Goal: Communication & Community: Participate in discussion

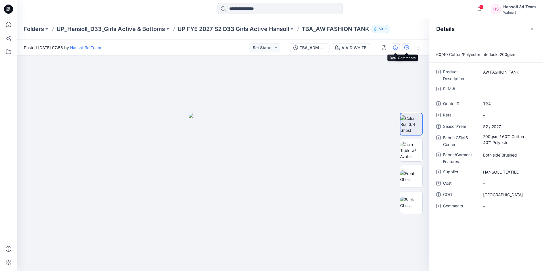
click at [409, 48] on button "button" at bounding box center [406, 47] width 9 height 9
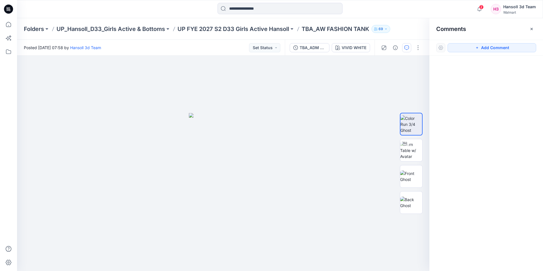
click at [498, 107] on div at bounding box center [486, 153] width 114 height 194
click at [391, 48] on div at bounding box center [401, 48] width 53 height 16
click at [421, 46] on button "button" at bounding box center [418, 47] width 9 height 9
click at [399, 76] on button "Edit" at bounding box center [394, 77] width 52 height 11
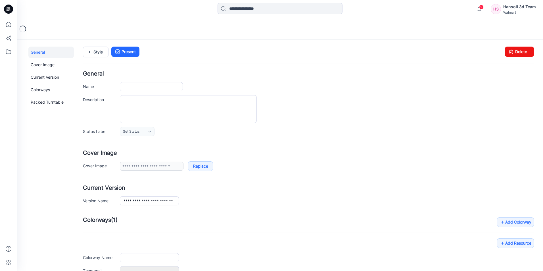
type input "**********"
type textarea "**********"
type input "**********"
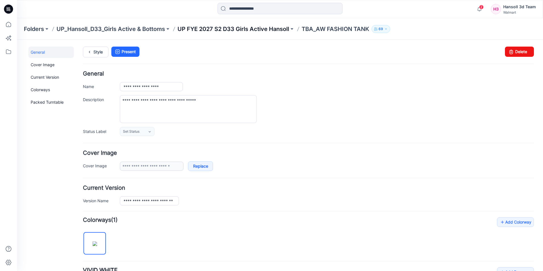
click at [209, 26] on p "UP FYE 2027 S2 D33 Girls Active Hansoll" at bounding box center [234, 29] width 112 height 8
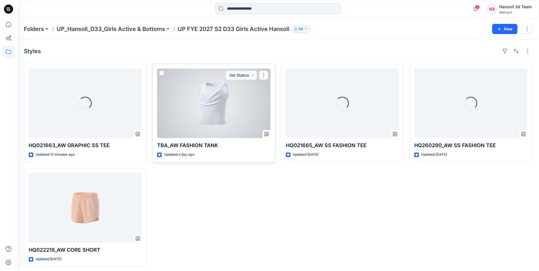
click at [180, 114] on div at bounding box center [213, 103] width 113 height 70
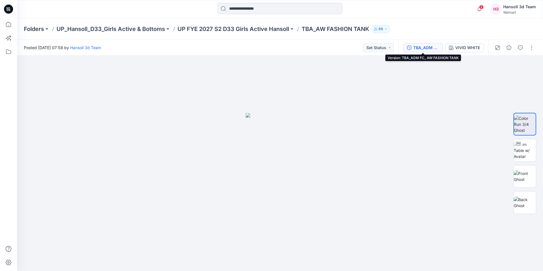
click at [429, 47] on div "TBA_ADM FC_ AW FASHION TANK" at bounding box center [426, 48] width 26 height 6
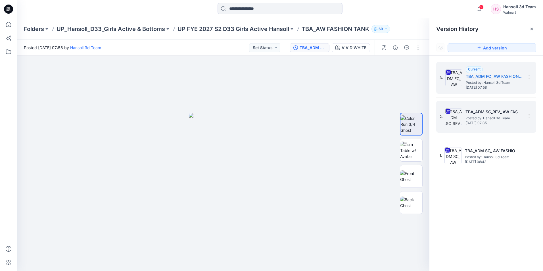
click at [500, 121] on span "[DATE] 07:35" at bounding box center [494, 123] width 57 height 4
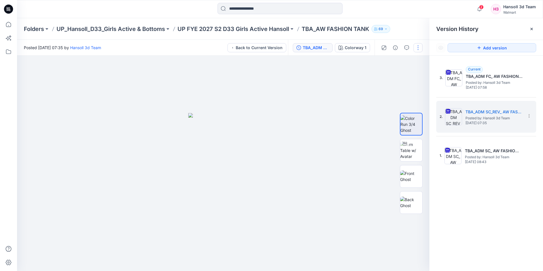
click at [416, 48] on button "button" at bounding box center [418, 47] width 9 height 9
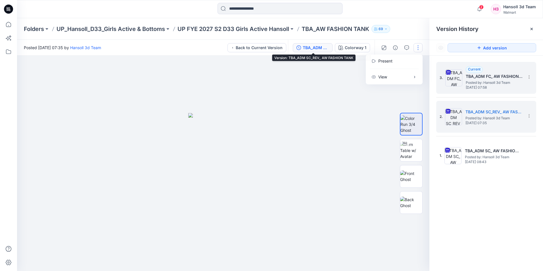
click at [472, 89] on div "3. Current TBA_ADM FC_ AW FASHION TANK Posted by: Hansoll 3d Team Monday, Augus…" at bounding box center [482, 77] width 85 height 27
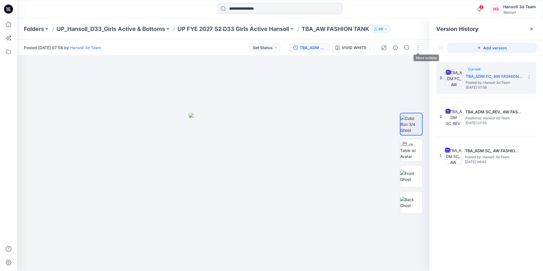
click at [418, 47] on button "button" at bounding box center [418, 47] width 9 height 9
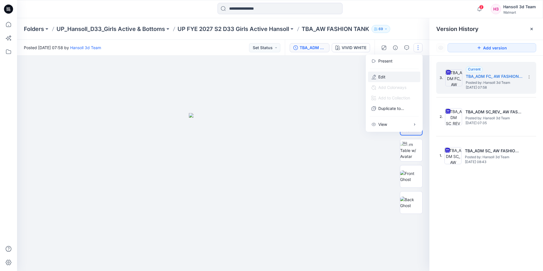
click at [389, 73] on button "Edit" at bounding box center [394, 77] width 52 height 11
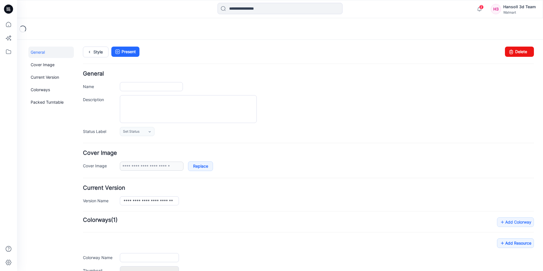
type input "**********"
type textarea "**********"
type input "**********"
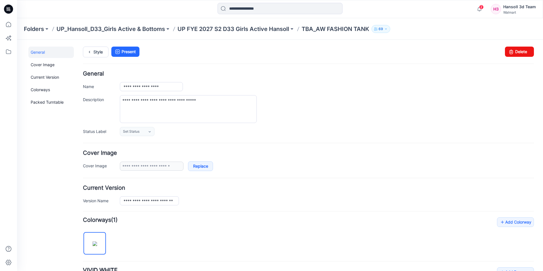
scroll to position [166, 0]
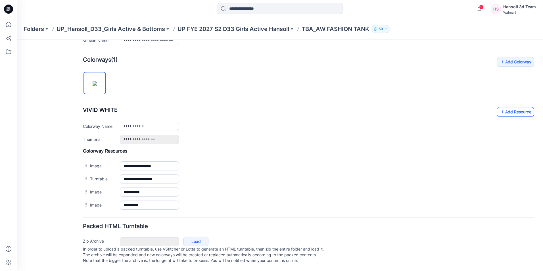
click at [510, 107] on link "Add Resource" at bounding box center [515, 112] width 37 height 10
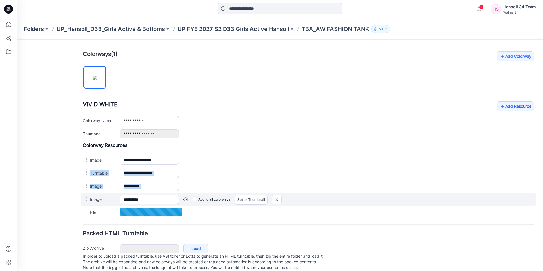
drag, startPoint x: 86, startPoint y: 175, endPoint x: 86, endPoint y: 201, distance: 26.4
click at [86, 201] on div "**********" at bounding box center [308, 180] width 451 height 76
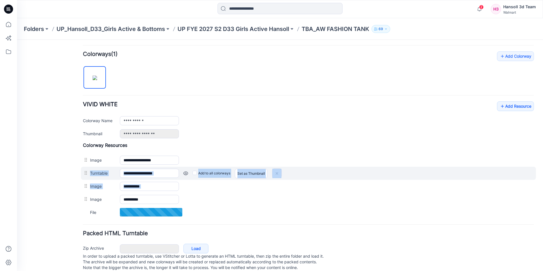
drag, startPoint x: 86, startPoint y: 201, endPoint x: 86, endPoint y: 172, distance: 29.0
click at [86, 171] on div at bounding box center [86, 173] width 7 height 9
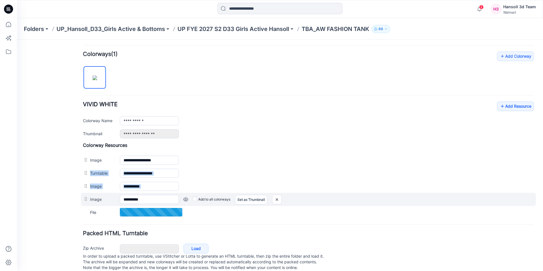
drag, startPoint x: 86, startPoint y: 174, endPoint x: 86, endPoint y: 194, distance: 20.5
click at [86, 194] on div "**********" at bounding box center [308, 180] width 451 height 76
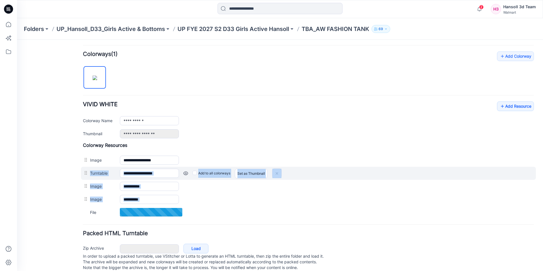
drag, startPoint x: 86, startPoint y: 194, endPoint x: 84, endPoint y: 172, distance: 21.9
click at [84, 172] on div at bounding box center [86, 173] width 7 height 9
click at [86, 177] on div at bounding box center [86, 173] width 7 height 9
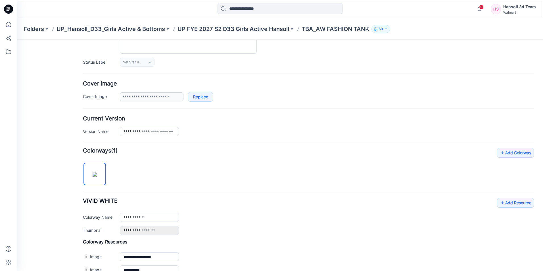
scroll to position [0, 0]
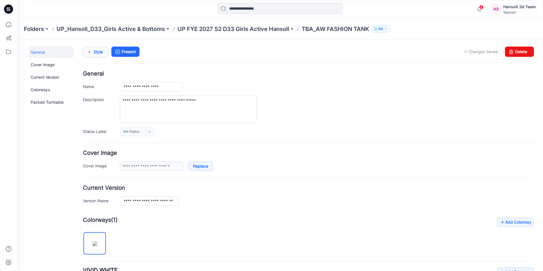
click at [96, 52] on link "Style" at bounding box center [96, 52] width 26 height 11
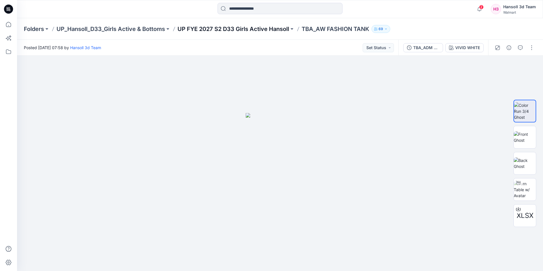
click at [246, 30] on p "UP FYE 2027 S2 D33 Girls Active Hansoll" at bounding box center [234, 29] width 112 height 8
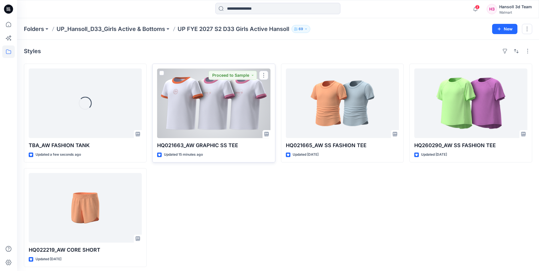
click at [189, 101] on div at bounding box center [213, 103] width 113 height 70
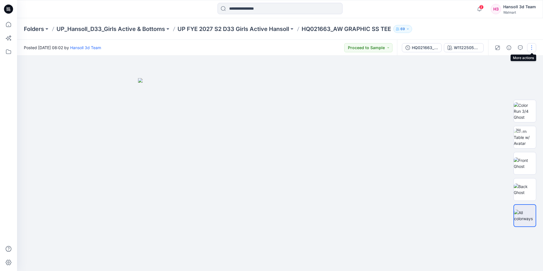
click at [532, 47] on button "button" at bounding box center [531, 47] width 9 height 9
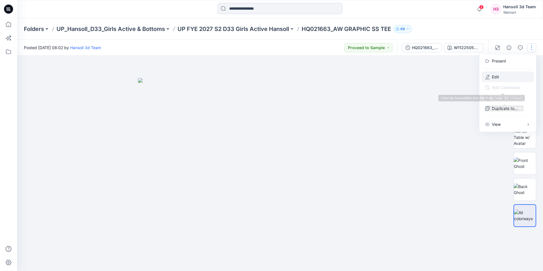
click at [502, 75] on button "Edit" at bounding box center [508, 77] width 52 height 11
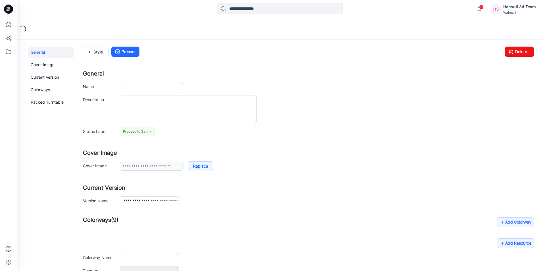
type input "**********"
type textarea "**********"
type input "**********"
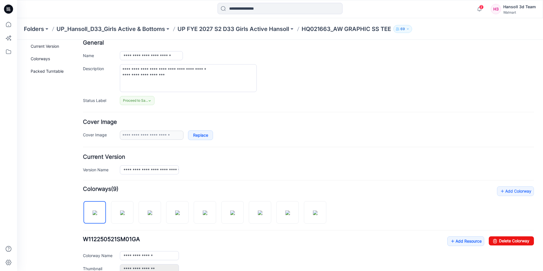
scroll to position [85, 0]
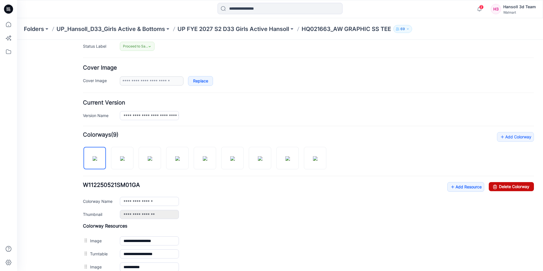
drag, startPoint x: 317, startPoint y: 65, endPoint x: 502, endPoint y: 191, distance: 223.7
click at [502, 191] on link "Delete Colorway" at bounding box center [511, 186] width 45 height 9
drag, startPoint x: 506, startPoint y: 186, endPoint x: 322, endPoint y: 66, distance: 219.5
click at [506, 186] on link "Delete Colorway" at bounding box center [511, 186] width 45 height 9
click at [511, 186] on link "Delete Colorway" at bounding box center [511, 186] width 45 height 9
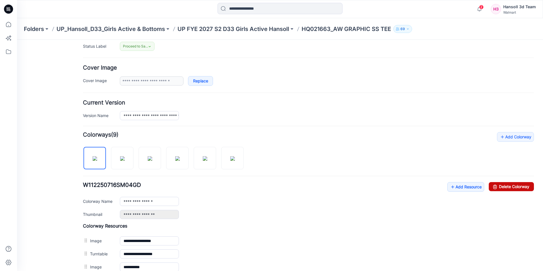
drag, startPoint x: 494, startPoint y: 187, endPoint x: 314, endPoint y: 63, distance: 218.8
click at [494, 187] on link "Delete Colorway" at bounding box center [511, 186] width 45 height 9
drag, startPoint x: 507, startPoint y: 188, endPoint x: 318, endPoint y: 65, distance: 225.2
click at [507, 188] on link "Delete Colorway" at bounding box center [511, 186] width 45 height 9
click at [124, 158] on img at bounding box center [122, 158] width 5 height 5
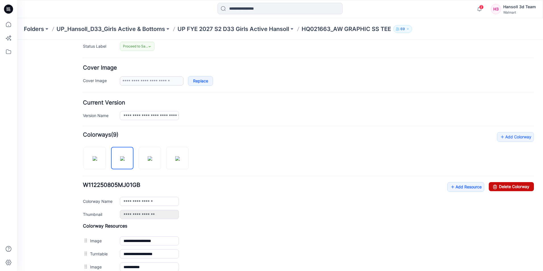
drag, startPoint x: 505, startPoint y: 185, endPoint x: 314, endPoint y: 69, distance: 223.2
click at [505, 185] on link "Delete Colorway" at bounding box center [511, 186] width 45 height 9
type input "**********"
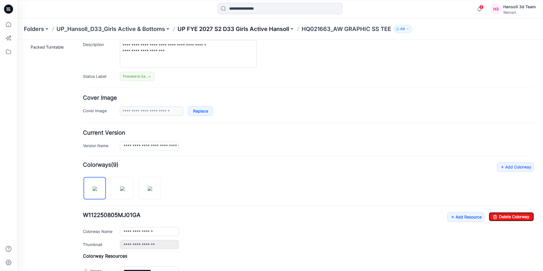
scroll to position [0, 0]
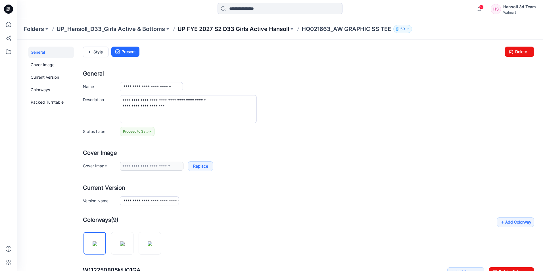
click at [265, 30] on p "UP FYE 2027 S2 D33 Girls Active Hansoll" at bounding box center [234, 29] width 112 height 8
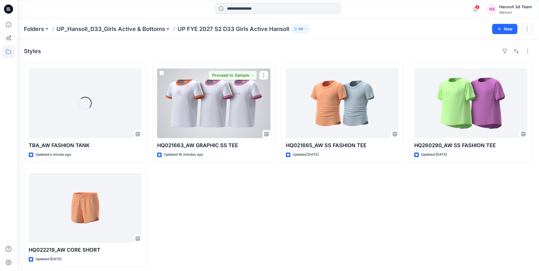
drag, startPoint x: 214, startPoint y: 112, endPoint x: 210, endPoint y: 113, distance: 3.6
click at [214, 112] on div at bounding box center [213, 103] width 113 height 70
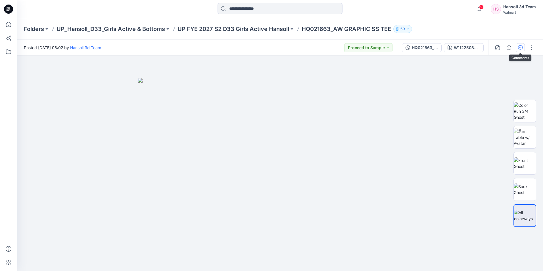
click at [520, 48] on icon "button" at bounding box center [520, 47] width 5 height 5
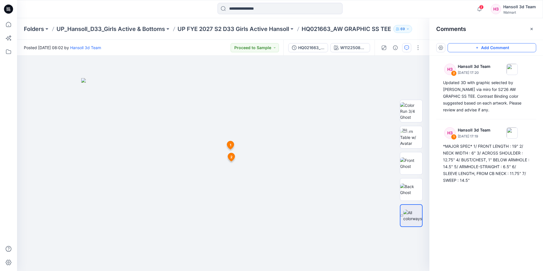
click at [483, 49] on button "Add Comment" at bounding box center [492, 47] width 89 height 9
click at [230, 173] on div "3 1 H3 Hansoll 3d Team June 18, 2025 17:19 *MAJOR SPEC* 1/ FRONT LENGTH : 19" 2…" at bounding box center [223, 163] width 412 height 215
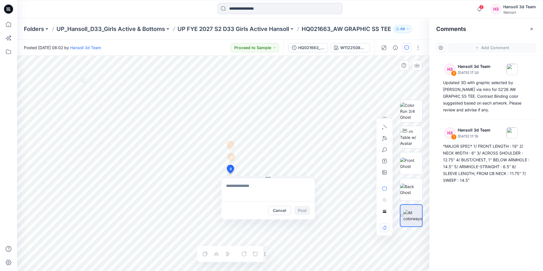
type textarea "*"
drag, startPoint x: 262, startPoint y: 185, endPoint x: 299, endPoint y: 184, distance: 37.8
click at [299, 184] on textarea "**********" at bounding box center [268, 189] width 93 height 23
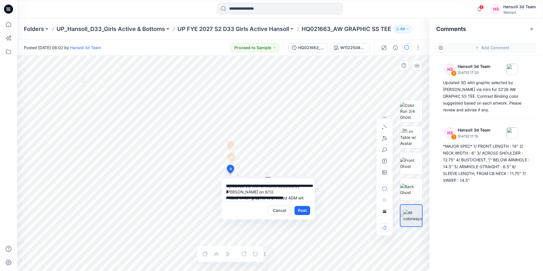
scroll to position [5, 0]
click at [239, 193] on textarea "**********" at bounding box center [268, 189] width 93 height 23
click at [254, 198] on textarea "**********" at bounding box center [268, 189] width 93 height 23
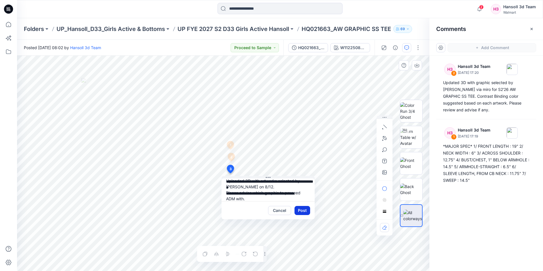
type textarea "**********"
click at [304, 210] on button "Post" at bounding box center [303, 210] width 16 height 9
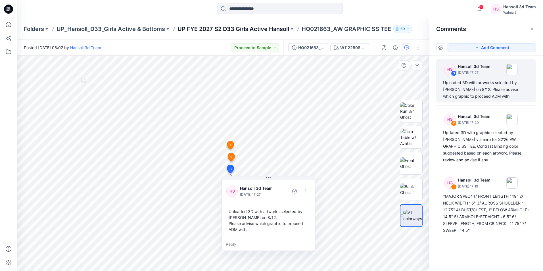
click at [256, 31] on p "UP FYE 2027 S2 D33 Girls Active Hansoll" at bounding box center [234, 29] width 112 height 8
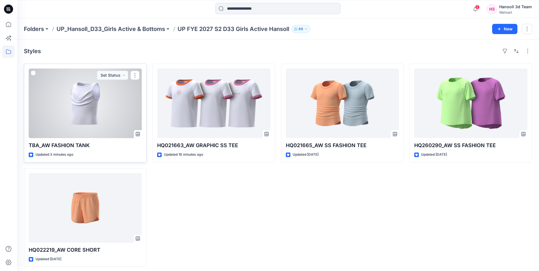
click at [80, 109] on div at bounding box center [85, 103] width 113 height 70
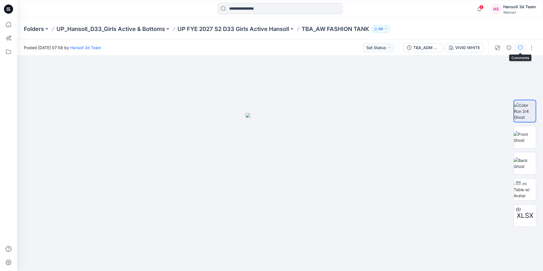
click at [519, 50] on icon "button" at bounding box center [520, 47] width 5 height 5
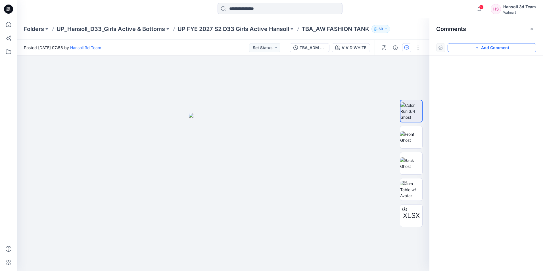
click at [490, 52] on button "Add Comment" at bounding box center [492, 47] width 89 height 9
click at [216, 160] on div "1" at bounding box center [223, 163] width 412 height 215
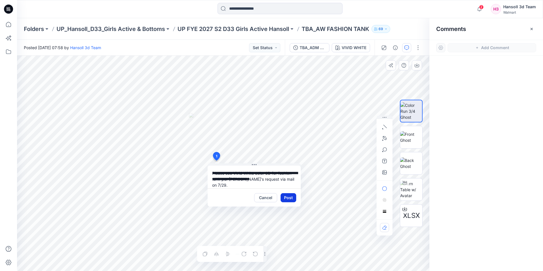
type textarea "**********"
click at [288, 197] on button "Post" at bounding box center [289, 197] width 16 height 9
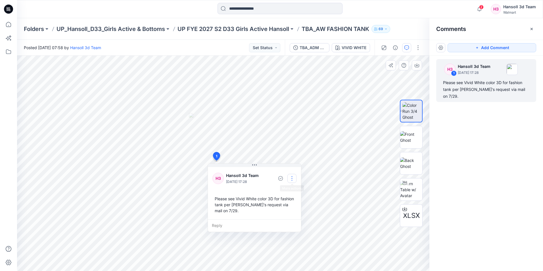
click at [292, 178] on button "button" at bounding box center [291, 178] width 9 height 9
click at [292, 194] on p "Edit comment" at bounding box center [294, 192] width 26 height 6
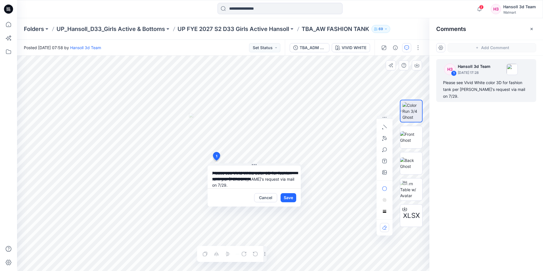
scroll to position [5, 0]
type textarea "**********"
click at [285, 199] on button "Save" at bounding box center [289, 197] width 16 height 9
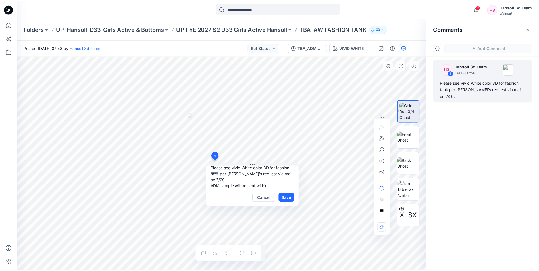
scroll to position [0, 0]
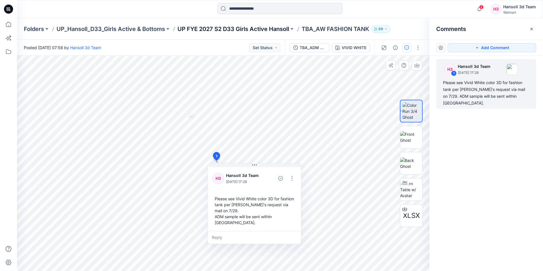
click at [276, 30] on p "UP FYE 2027 S2 D33 Girls Active Hansoll" at bounding box center [234, 29] width 112 height 8
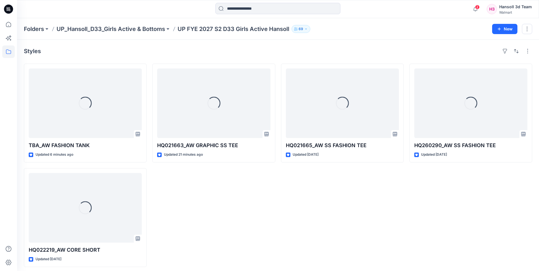
click at [406, 259] on div "Loading... TBA_AW FASHION TANK Updated 6 minutes ago Loading... HQ022219_AW COR…" at bounding box center [278, 165] width 508 height 203
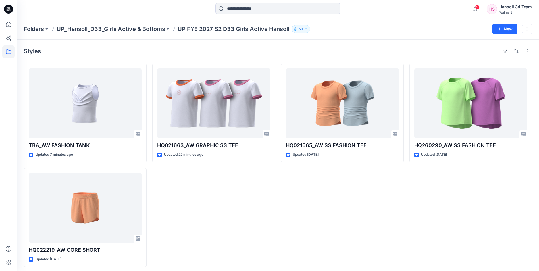
click at [216, 219] on div "HQ021663_AW GRAPHIC SS TEE Updated 22 minutes ago" at bounding box center [213, 165] width 123 height 203
click at [355, 230] on div "HQ021665_AW SS FASHION TEE Updated 19 days ago" at bounding box center [342, 165] width 123 height 203
click at [274, 248] on div "HQ021663_AW GRAPHIC SS TEE Updated an hour ago" at bounding box center [213, 165] width 123 height 203
click at [223, 249] on div "HQ021663_AW GRAPHIC SS TEE Updated an hour ago" at bounding box center [213, 165] width 123 height 203
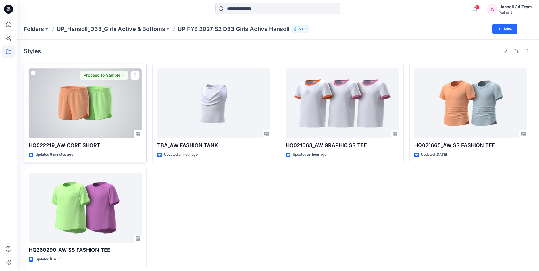
click at [101, 107] on div at bounding box center [85, 103] width 113 height 70
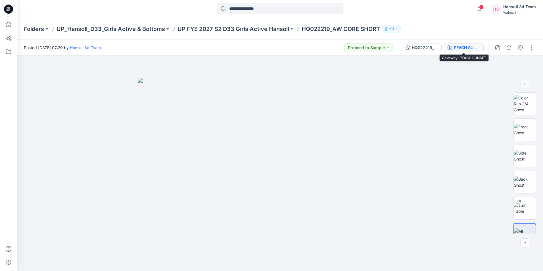
click at [449, 49] on icon "button" at bounding box center [450, 47] width 5 height 5
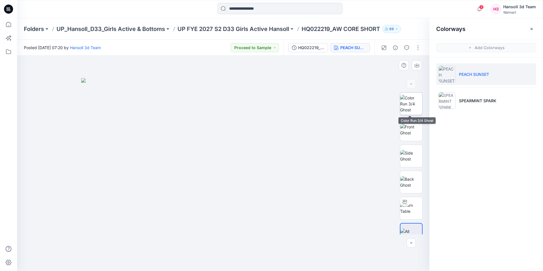
click at [412, 108] on img at bounding box center [411, 104] width 22 height 18
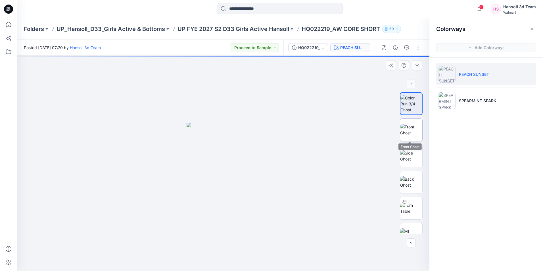
click at [410, 130] on img at bounding box center [411, 130] width 22 height 12
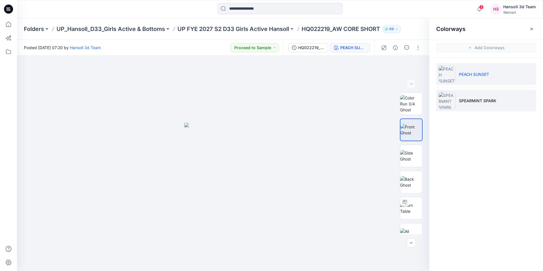
click at [466, 108] on li "SPEARMINT SPARK" at bounding box center [486, 101] width 100 height 22
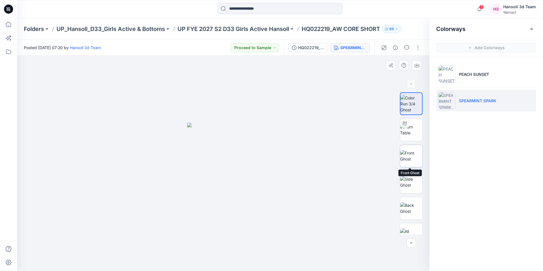
click at [405, 162] on img at bounding box center [411, 156] width 22 height 12
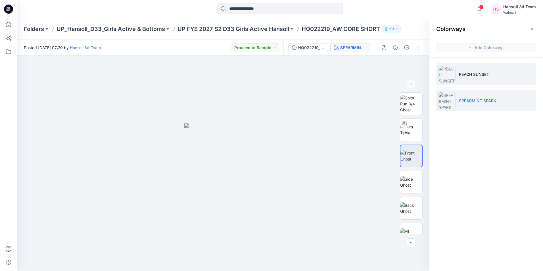
click at [479, 75] on p "PEACH SUNSET" at bounding box center [474, 74] width 30 height 6
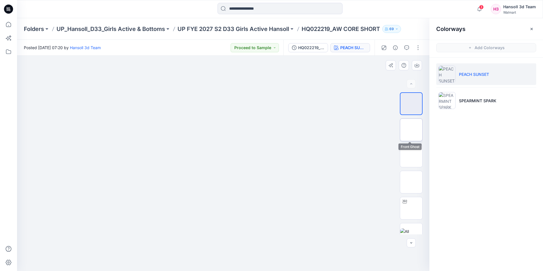
click at [411, 130] on img at bounding box center [411, 130] width 0 height 0
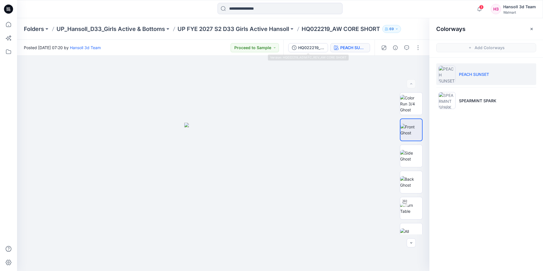
click at [285, 50] on div "Posted [DATE] 07:20 by Hansoll 3d Team Proceed to Sample HQ022219_ADM FC_REV_AW…" at bounding box center [223, 48] width 412 height 16
drag, startPoint x: 285, startPoint y: 50, endPoint x: 299, endPoint y: 57, distance: 15.8
click at [304, 49] on div "HQ022219_ADM FC_REV_AW CORE SHORT" at bounding box center [311, 48] width 26 height 6
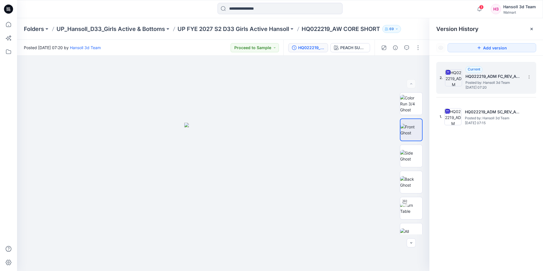
click at [479, 83] on span "Posted by: Hansoll 3d Team" at bounding box center [494, 83] width 57 height 6
click at [320, 49] on div "HQ022219_ADM FC_REV_AW CORE SHORT" at bounding box center [311, 48] width 26 height 6
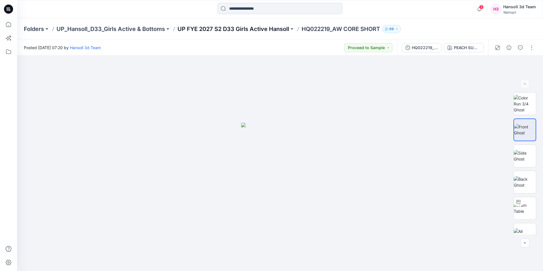
click at [266, 29] on p "UP FYE 2027 S2 D33 Girls Active Hansoll" at bounding box center [234, 29] width 112 height 8
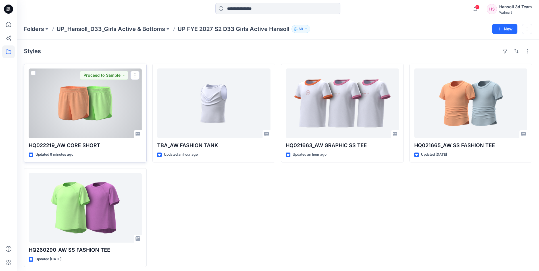
click at [91, 119] on div at bounding box center [85, 103] width 113 height 70
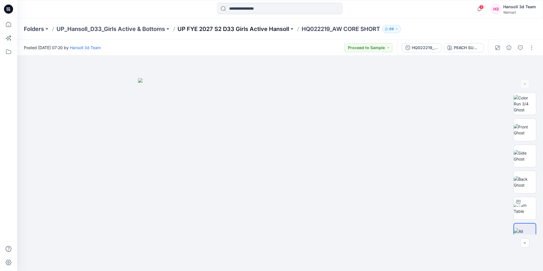
click at [250, 26] on p "UP FYE 2027 S2 D33 Girls Active Hansoll" at bounding box center [234, 29] width 112 height 8
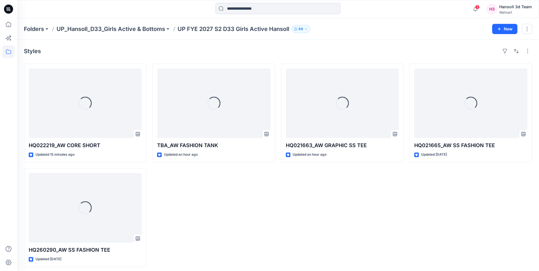
click at [402, 22] on div "Folders UP_Hansoll_D33_Girls Active & Bottoms UP FYE 2027 S2 D33 Girls Active H…" at bounding box center [278, 29] width 522 height 22
click at [310, 222] on div "Loading... HQ021663_AW GRAPHIC SS TEE Updated an hour ago Set Status" at bounding box center [342, 165] width 123 height 203
